Goal: Information Seeking & Learning: Learn about a topic

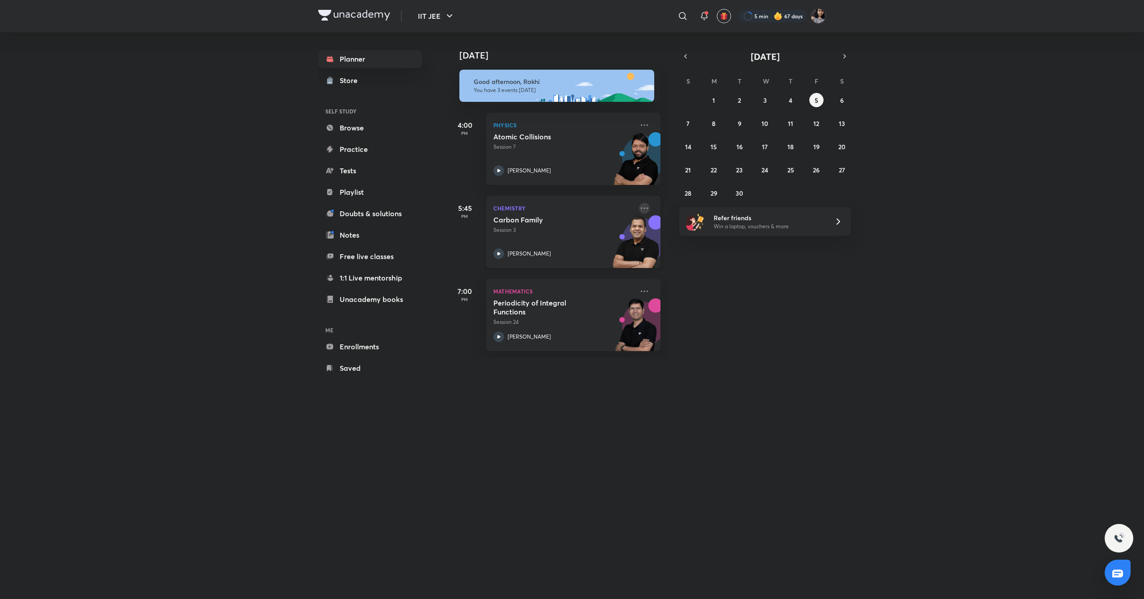
click at [639, 205] on icon at bounding box center [644, 208] width 11 height 11
click at [738, 358] on div "[DATE] Good afternoon, Rakhi You have 3 events [DATE] 4:00 PM Physics Atomic Co…" at bounding box center [795, 195] width 696 height 326
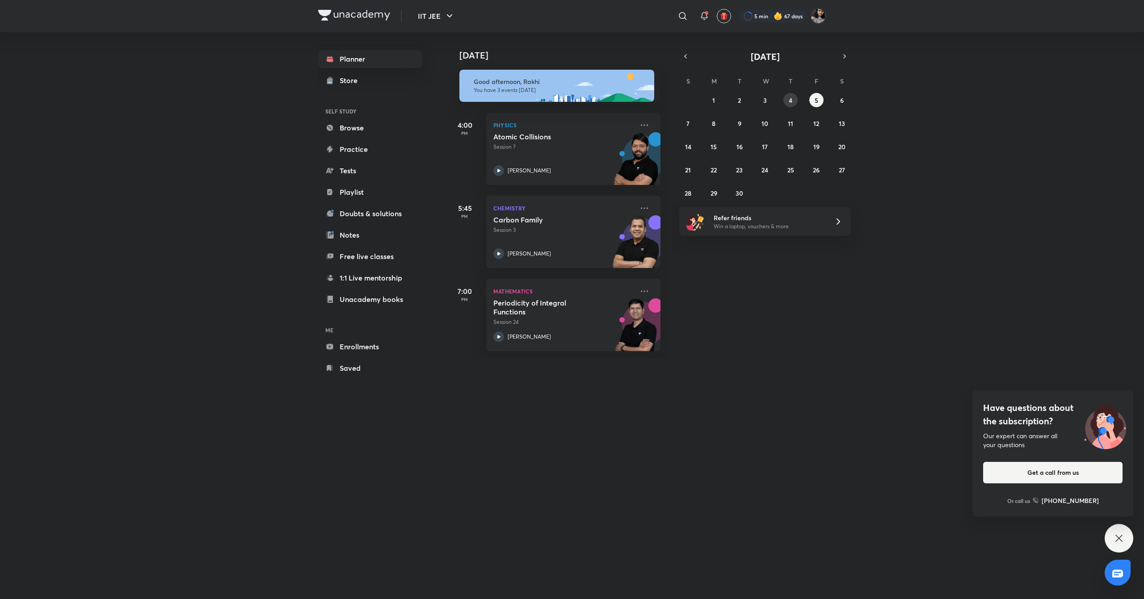
click at [789, 102] on abbr "4" at bounding box center [791, 100] width 4 height 8
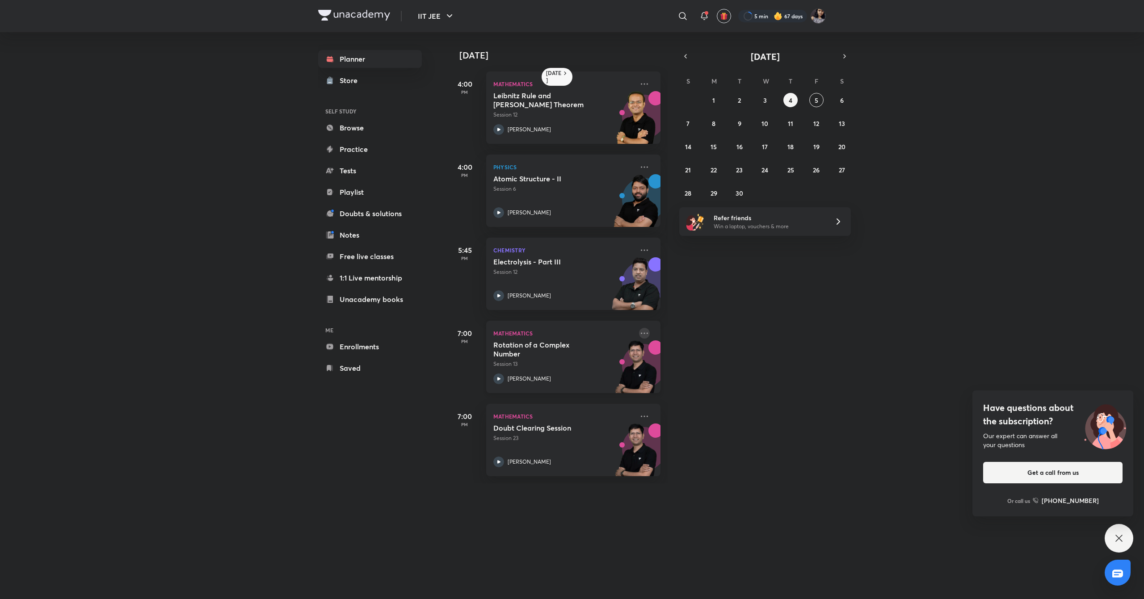
click at [639, 334] on icon at bounding box center [644, 333] width 11 height 11
click at [728, 469] on div "[DATE] 4:00 PM Mathematics [PERSON_NAME] Rule and [PERSON_NAME] Theorem Session…" at bounding box center [795, 257] width 696 height 451
click at [819, 99] on button "5" at bounding box center [816, 100] width 14 height 14
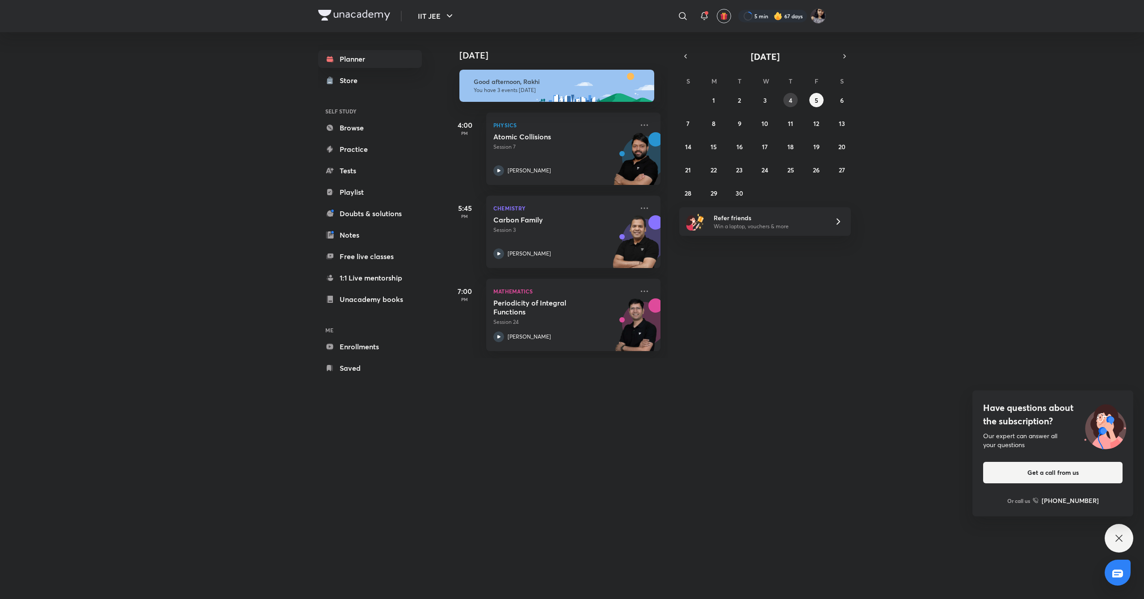
click at [788, 103] on button "4" at bounding box center [791, 100] width 14 height 14
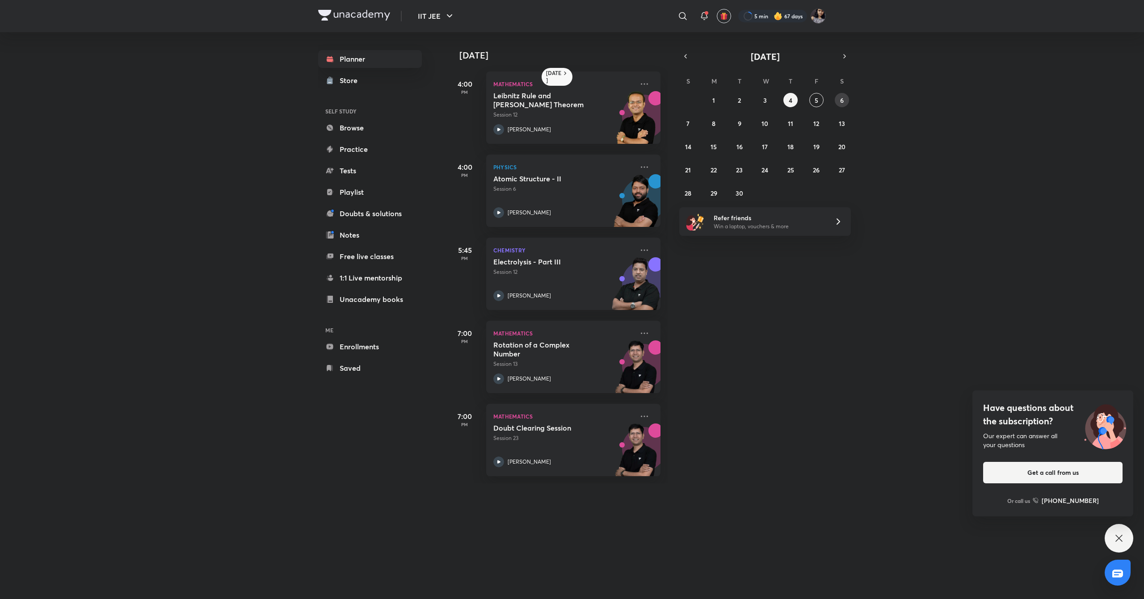
click at [842, 99] on abbr "6" at bounding box center [842, 100] width 4 height 8
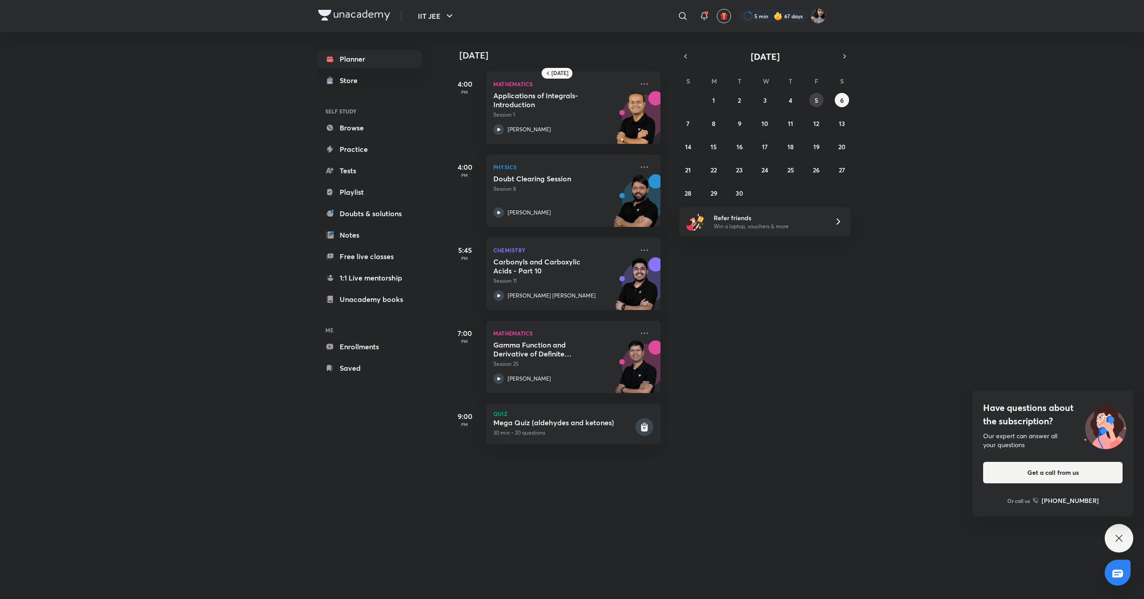
click at [814, 97] on button "5" at bounding box center [816, 100] width 14 height 14
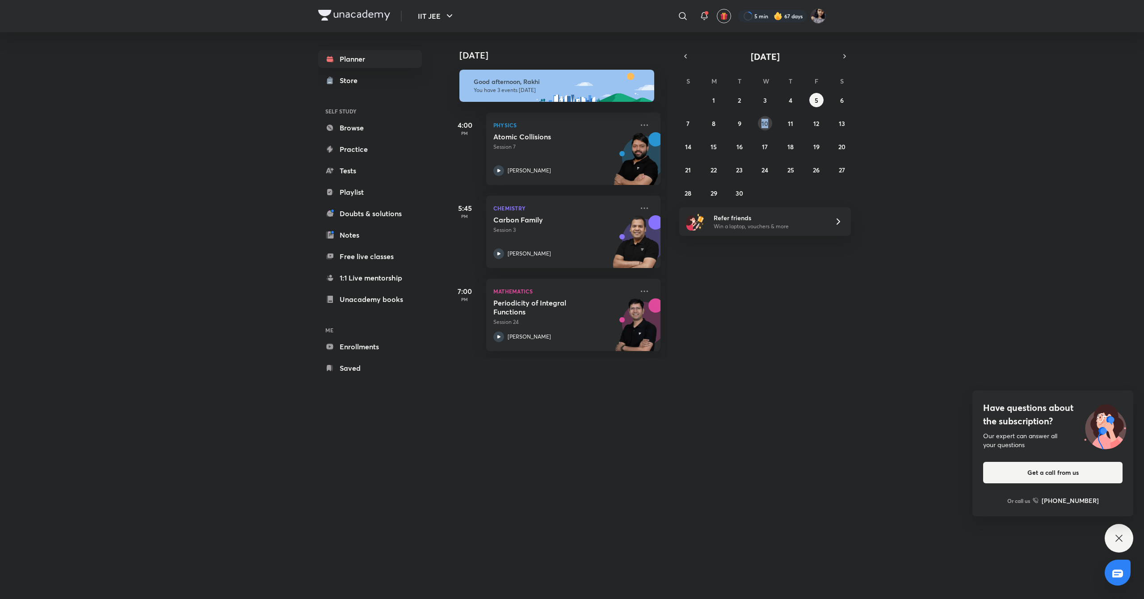
drag, startPoint x: 772, startPoint y: 122, endPoint x: 761, endPoint y: 120, distance: 11.8
click at [761, 120] on div "31 1 2 3 4 5 6 7 8 9 10 11 12 13 14 15 16 17 18 19 20 21 22 23 24 25 26 27 28 2…" at bounding box center [765, 146] width 172 height 107
click at [761, 120] on button "10" at bounding box center [765, 123] width 14 height 14
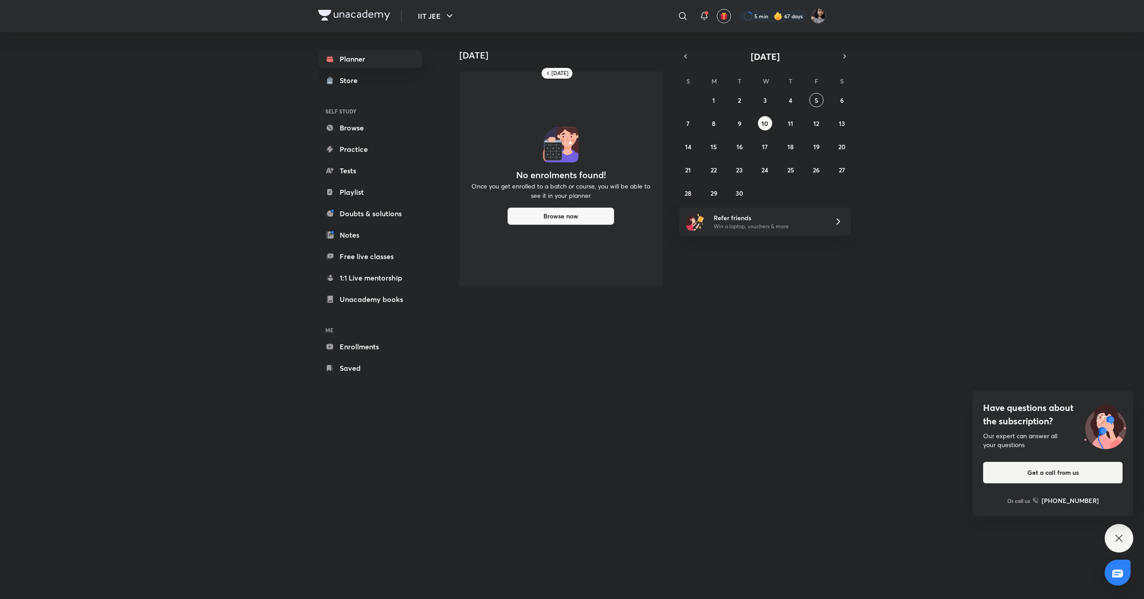
click at [707, 306] on div "[DATE] [DATE] No enrolments found! Once you get enrolled to a batch or course, …" at bounding box center [636, 306] width 379 height 549
click at [768, 97] on button "3" at bounding box center [765, 100] width 14 height 14
